Goal: Task Accomplishment & Management: Use online tool/utility

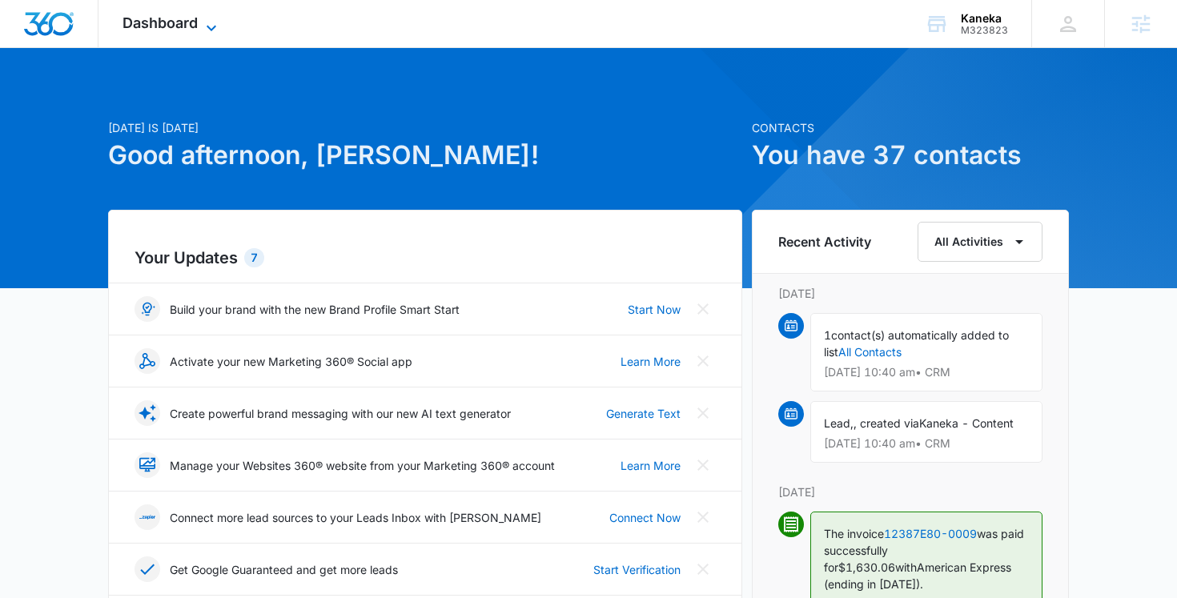
click at [189, 30] on div "Dashboard Apps Websites Forms CRM Email Social Payments POS Content Ads Intelli…" at bounding box center [171, 23] width 146 height 47
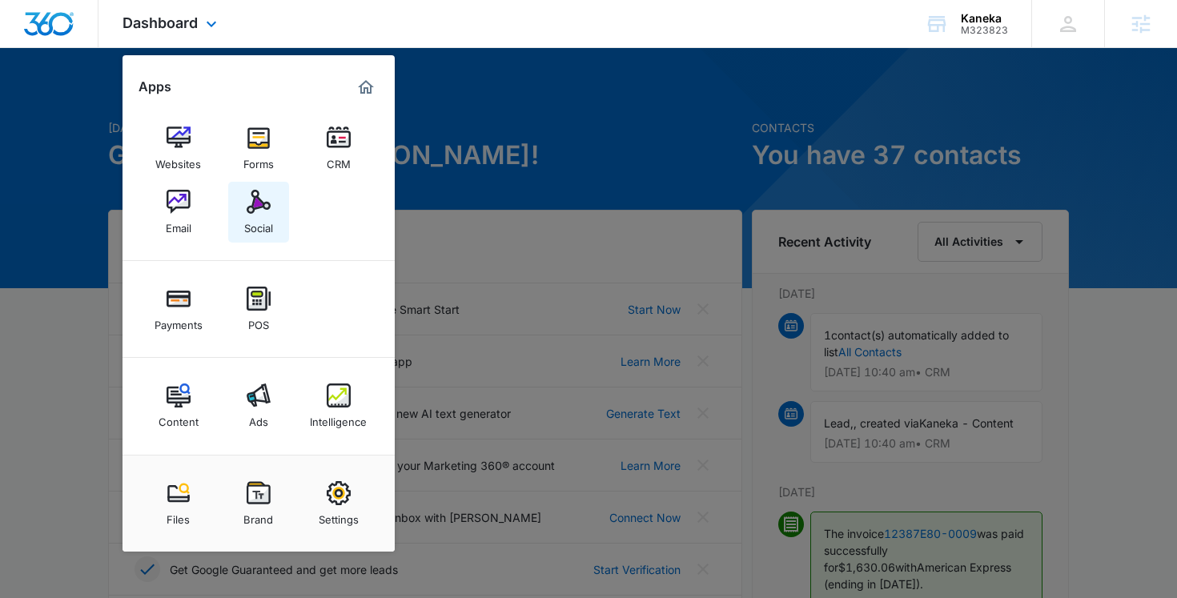
click at [267, 214] on div "Social" at bounding box center [258, 224] width 29 height 21
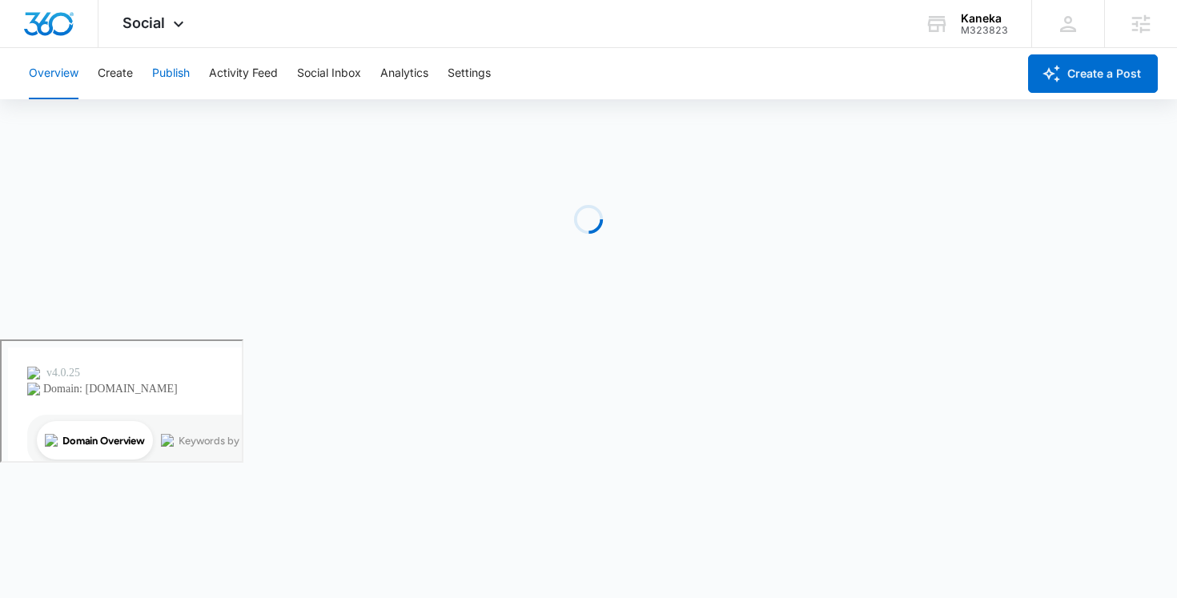
click at [176, 87] on button "Publish" at bounding box center [171, 73] width 38 height 51
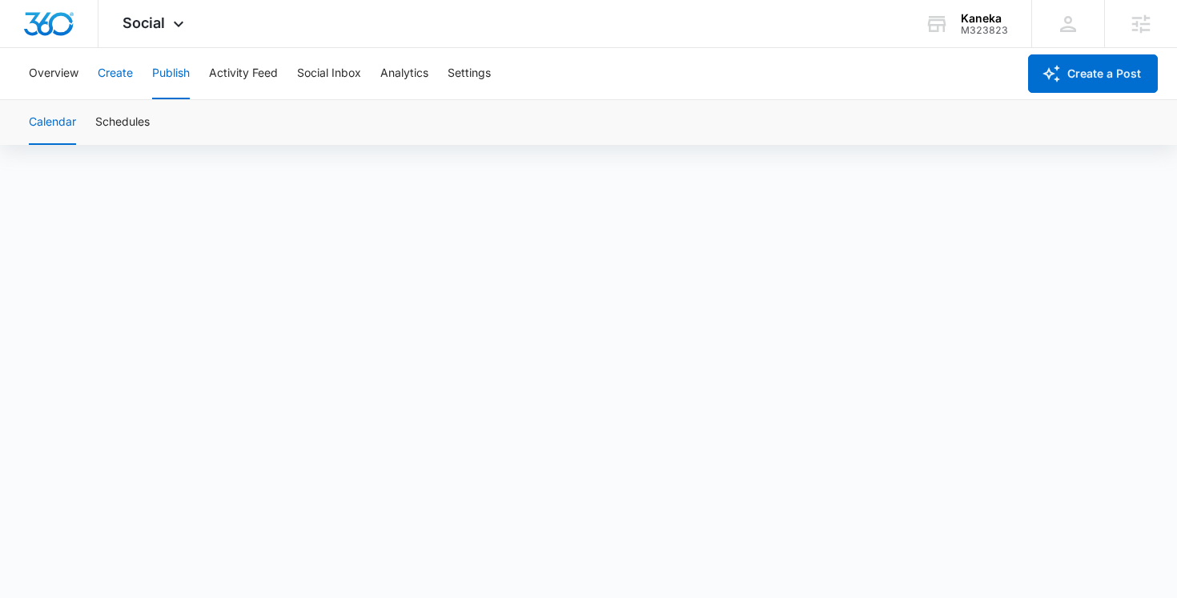
click at [113, 70] on button "Create" at bounding box center [115, 73] width 35 height 51
click at [150, 131] on button "Approvals" at bounding box center [157, 122] width 54 height 45
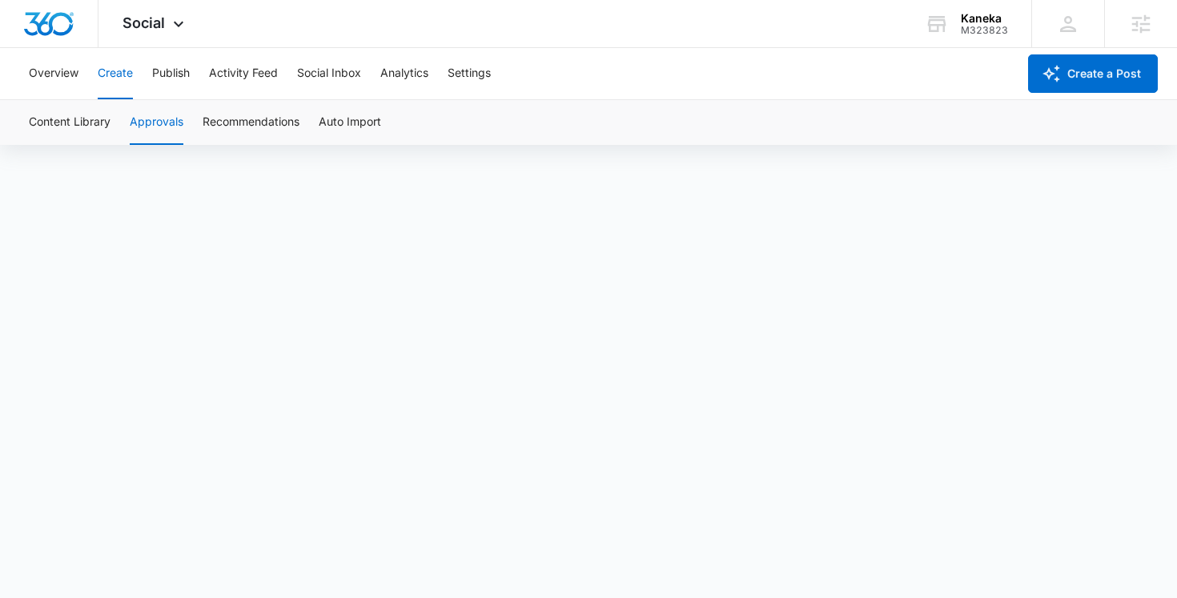
click at [165, 135] on button "Approvals" at bounding box center [157, 122] width 54 height 45
